Goal: Information Seeking & Learning: Learn about a topic

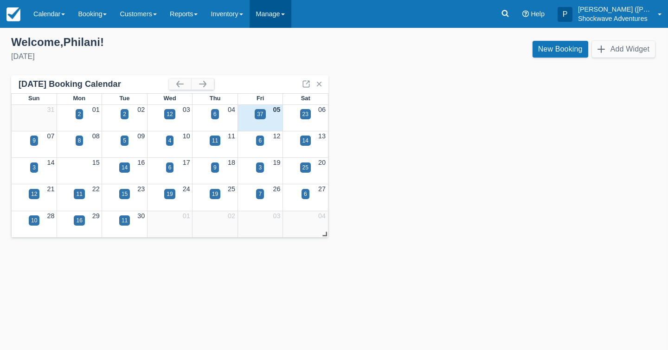
click at [288, 26] on link "Manage" at bounding box center [271, 14] width 42 height 28
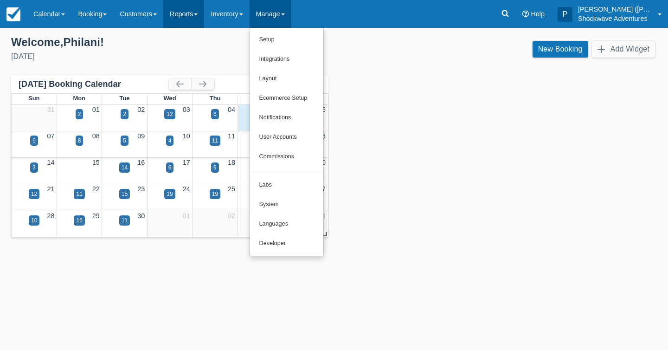
click at [200, 19] on link "Reports" at bounding box center [183, 14] width 41 height 28
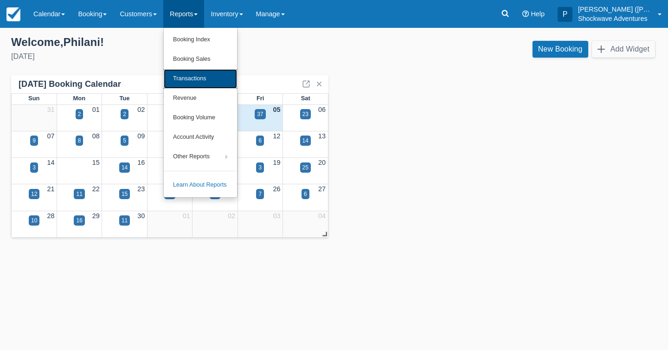
click at [211, 76] on link "Transactions" at bounding box center [200, 78] width 73 height 19
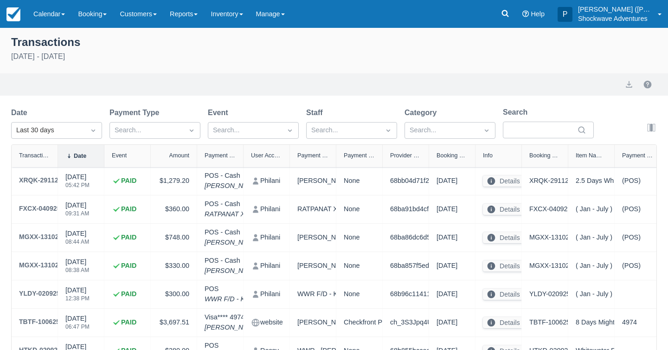
select select "10"
click at [92, 134] on icon "Dropdown icon" at bounding box center [93, 130] width 9 height 9
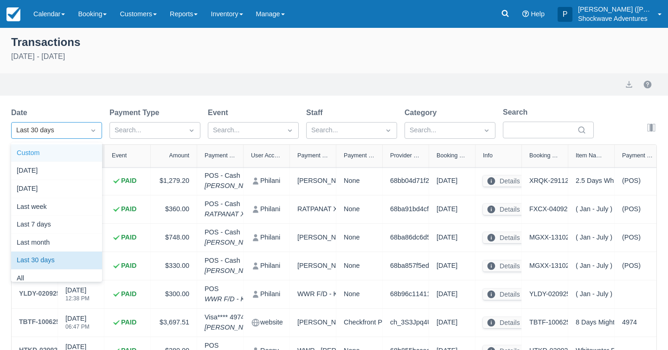
click at [86, 153] on div "Custom" at bounding box center [56, 153] width 91 height 18
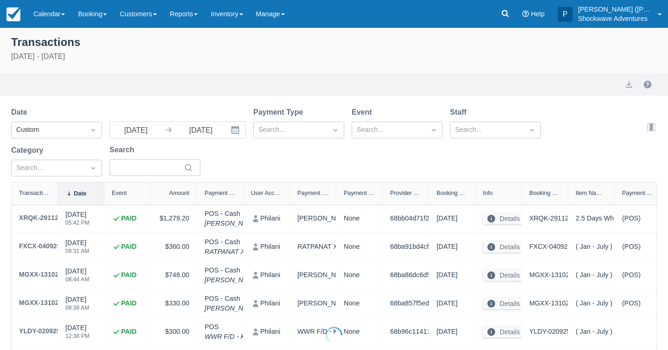
select select "10"
click at [154, 129] on input "08/06/25" at bounding box center [136, 130] width 52 height 17
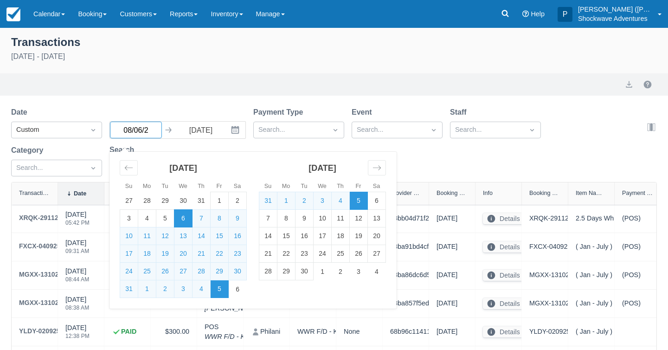
type input "08/06/24"
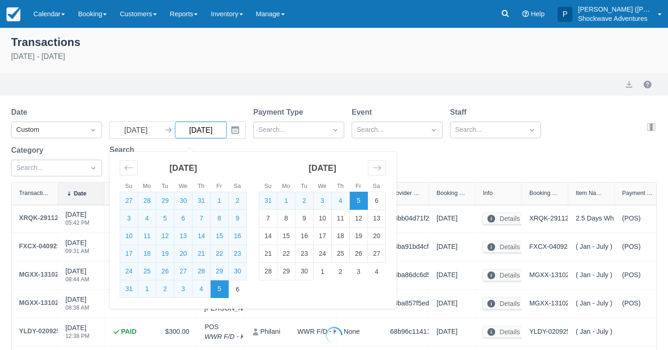
select select "10"
click at [141, 130] on input "08/06/24" at bounding box center [136, 130] width 52 height 17
click at [129, 130] on input "08/0524" at bounding box center [136, 130] width 52 height 17
click at [141, 133] on input "09/0524" at bounding box center [136, 130] width 52 height 17
type input "09/05/24"
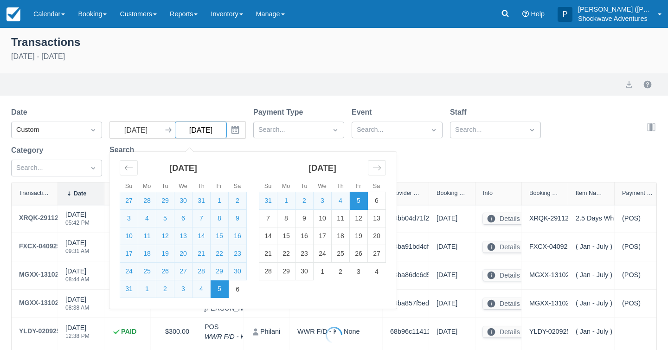
select select "10"
click at [282, 127] on div at bounding box center [290, 130] width 64 height 12
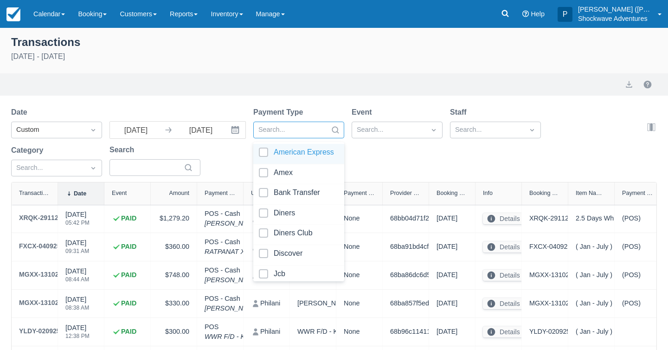
click at [333, 76] on div "Export" at bounding box center [334, 84] width 668 height 22
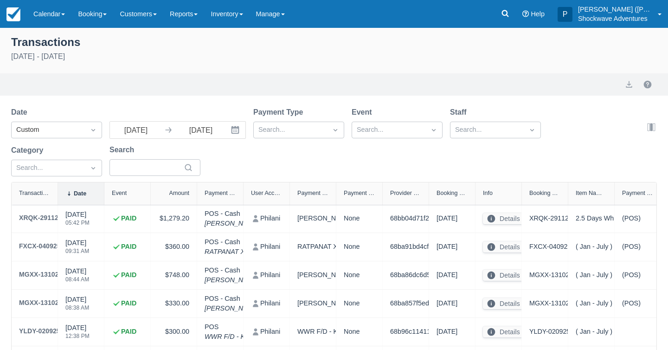
scroll to position [188, 0]
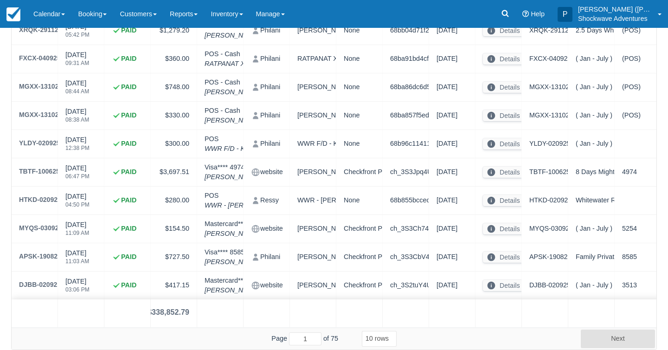
click at [187, 312] on div "$338,852.79" at bounding box center [169, 312] width 42 height 11
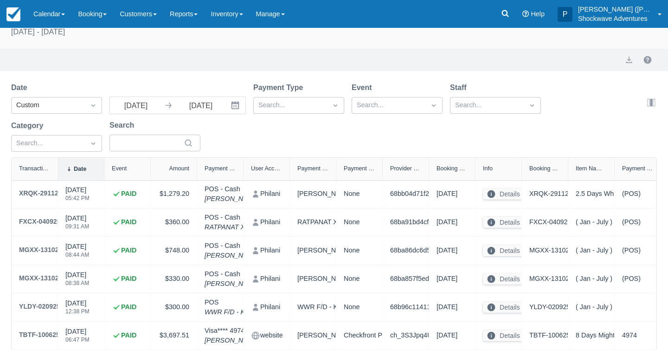
scroll to position [22, 0]
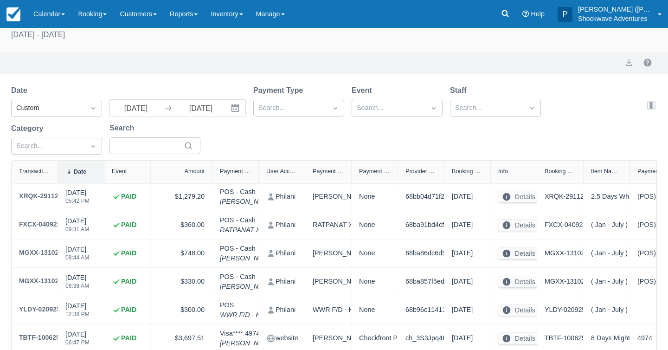
drag, startPoint x: 196, startPoint y: 175, endPoint x: 212, endPoint y: 176, distance: 15.4
click at [212, 176] on div at bounding box center [212, 172] width 17 height 22
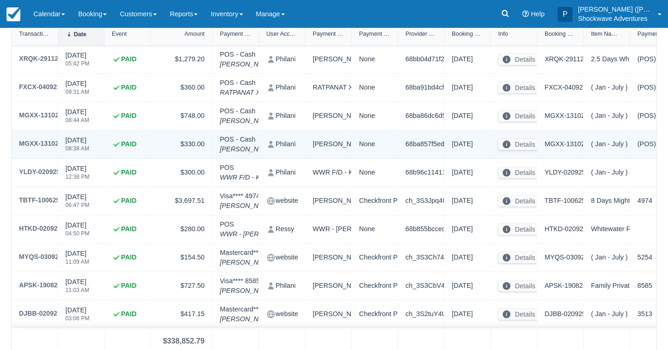
scroll to position [188, 0]
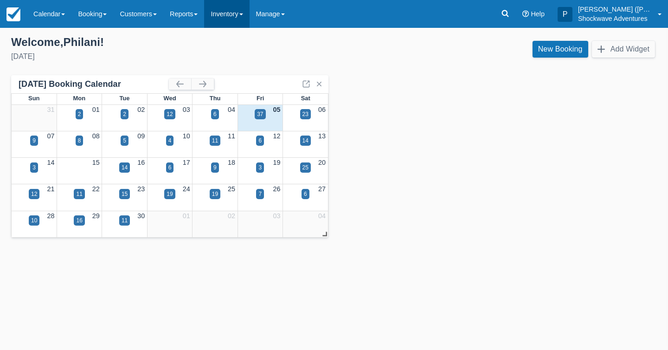
click at [230, 25] on link "Inventory" at bounding box center [226, 14] width 45 height 28
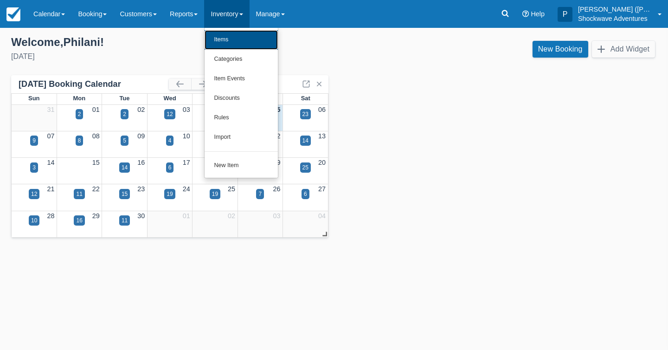
click at [240, 42] on link "Items" at bounding box center [241, 39] width 73 height 19
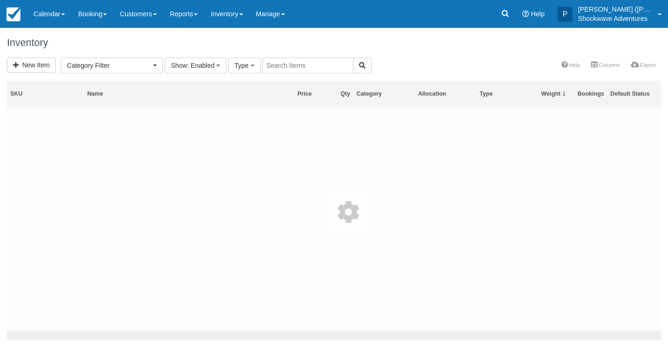
select select
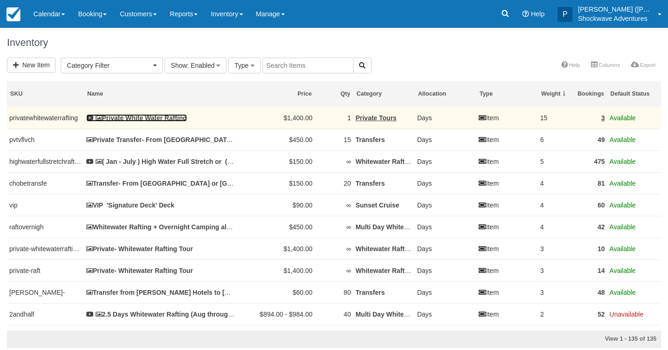
click at [166, 120] on link "Private White Water Rafting" at bounding box center [136, 117] width 101 height 7
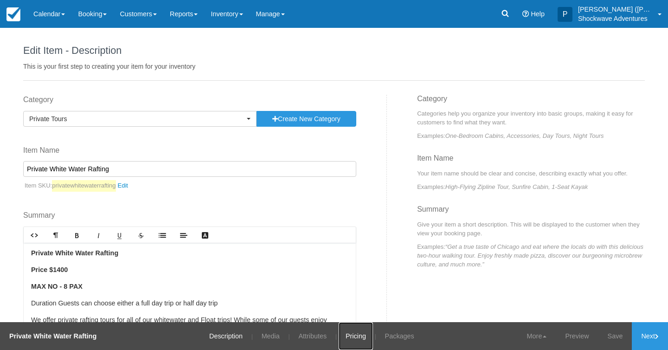
click at [354, 335] on link "Pricing" at bounding box center [356, 336] width 34 height 28
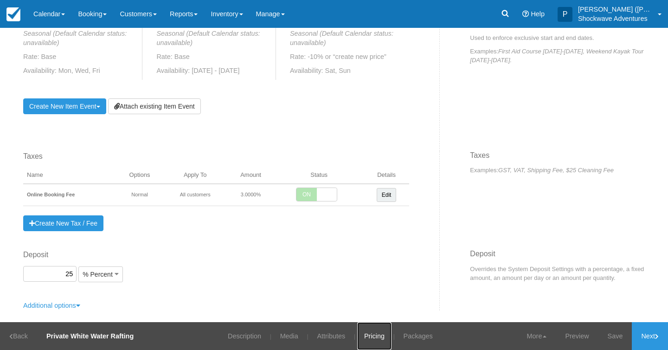
scroll to position [510, 0]
